Goal: Information Seeking & Learning: Learn about a topic

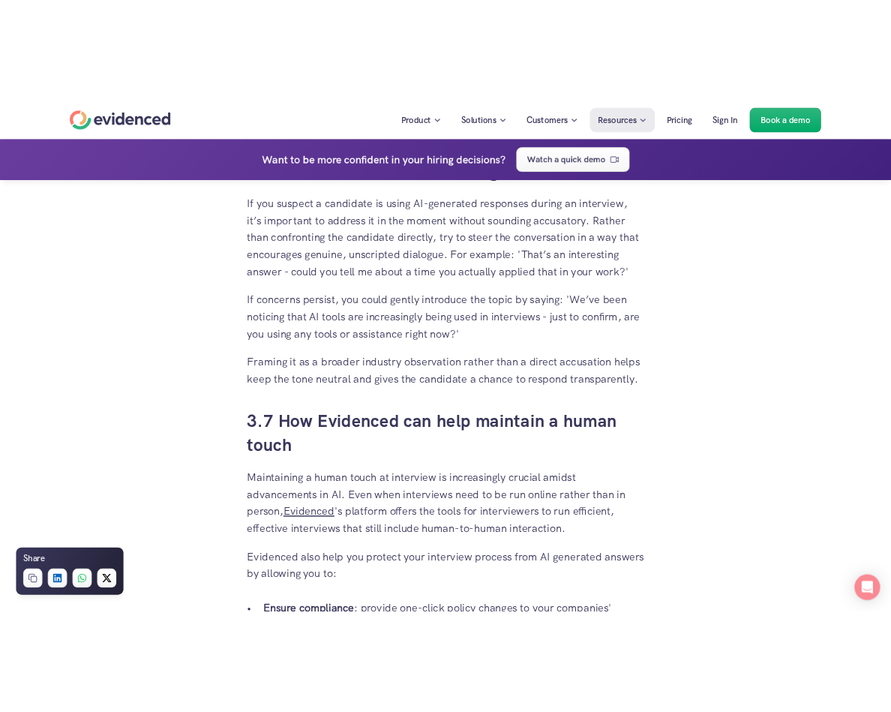
scroll to position [4652, 0]
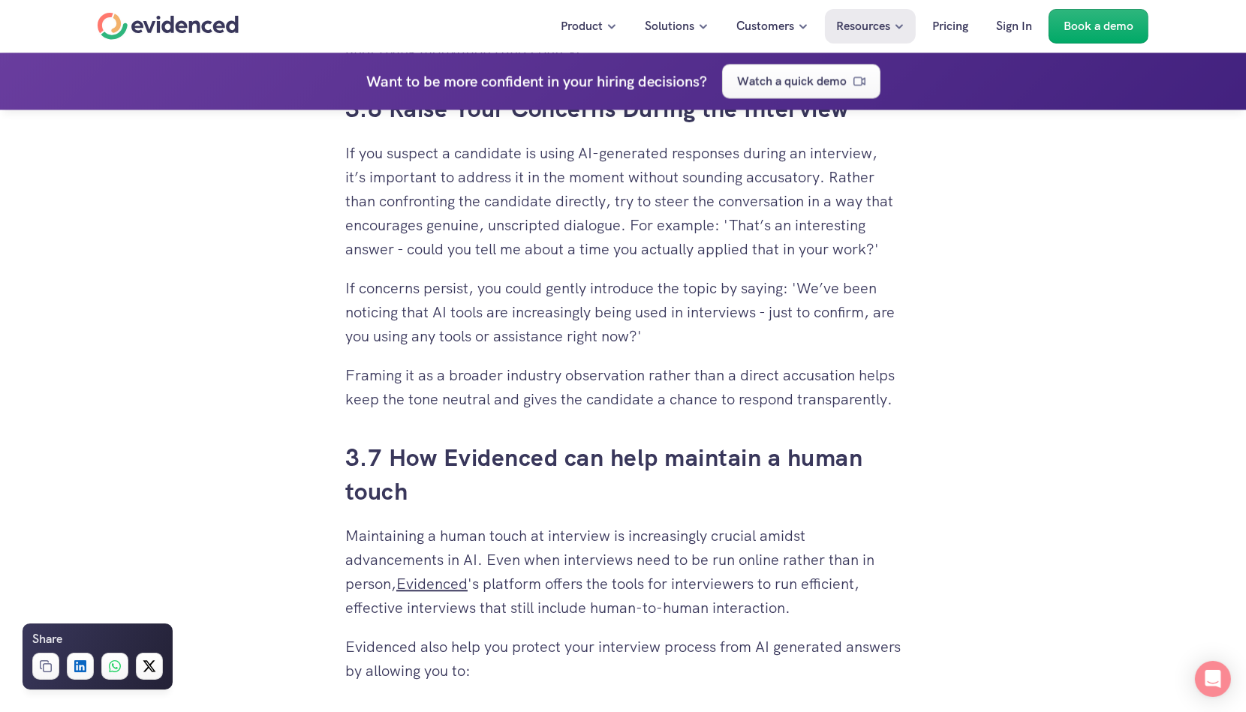
drag, startPoint x: 828, startPoint y: 175, endPoint x: 861, endPoint y: 330, distance: 158.8
copy div "Rather than confronting the candidate directly, try to steer the conversation i…"
drag, startPoint x: 832, startPoint y: 173, endPoint x: 851, endPoint y: 271, distance: 99.3
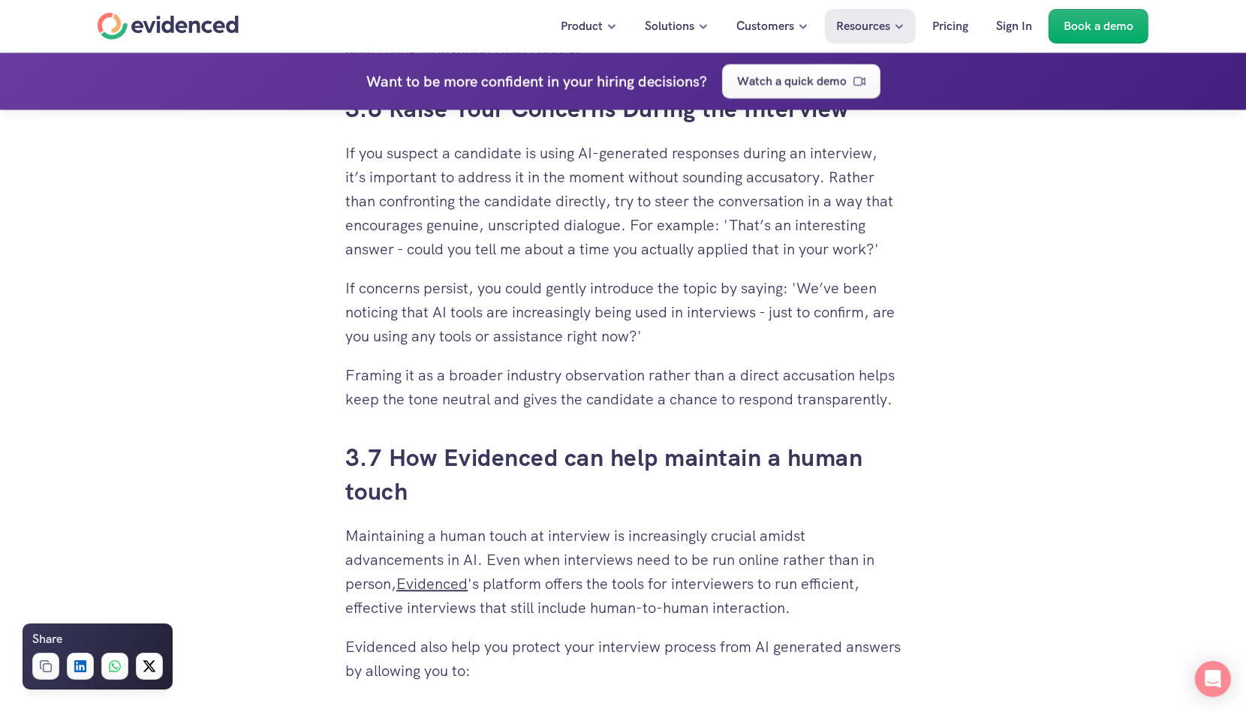
drag, startPoint x: 347, startPoint y: 150, endPoint x: 385, endPoint y: 186, distance: 52.0
click at [385, 186] on p "If you suspect a candidate is using AI-generated responses during an interview,…" at bounding box center [622, 201] width 555 height 120
drag, startPoint x: 385, startPoint y: 186, endPoint x: 942, endPoint y: 395, distance: 595.5
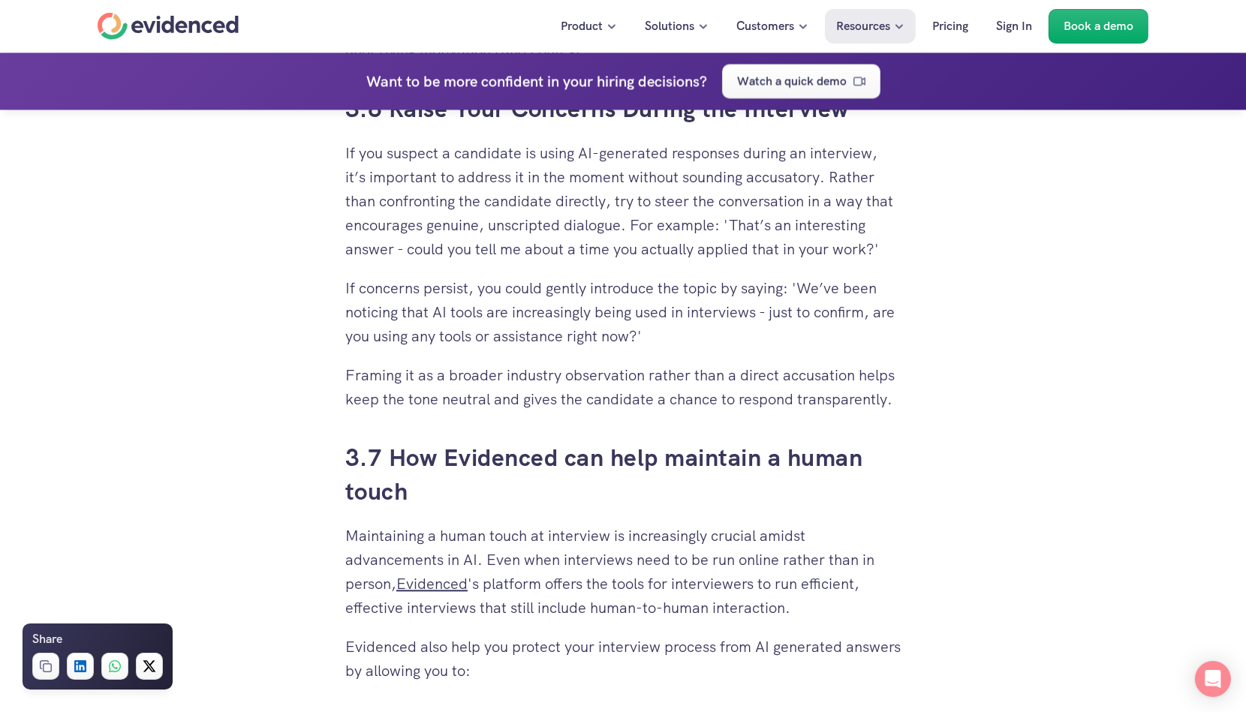
drag, startPoint x: 942, startPoint y: 395, endPoint x: 843, endPoint y: 388, distance: 99.3
copy div "If you suspect a candidate is using AI-generated responses during an interview,…"
drag, startPoint x: 22, startPoint y: 269, endPoint x: 26, endPoint y: 260, distance: 10.1
